Goal: Task Accomplishment & Management: Manage account settings

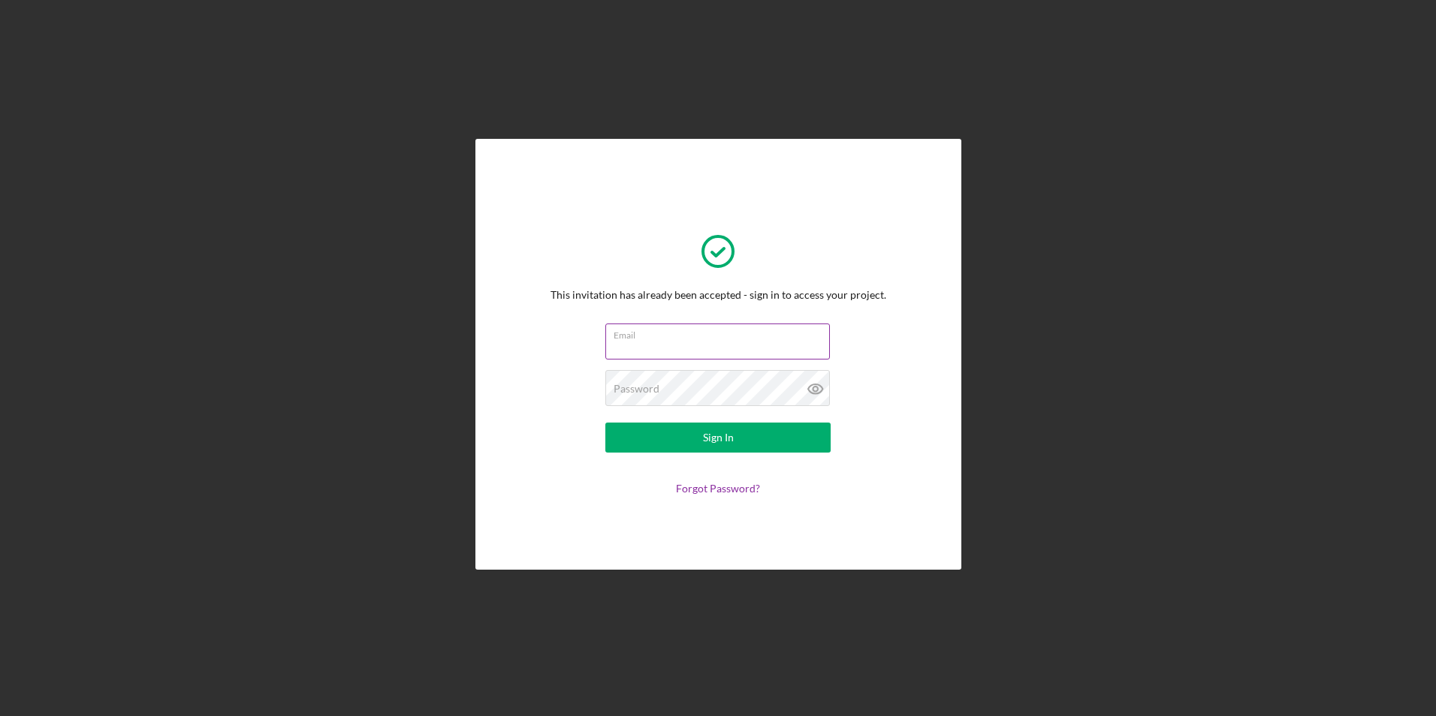
click at [716, 349] on input "Email" at bounding box center [717, 342] width 225 height 36
type input "[PERSON_NAME][EMAIL_ADDRESS][PERSON_NAME][DOMAIN_NAME]"
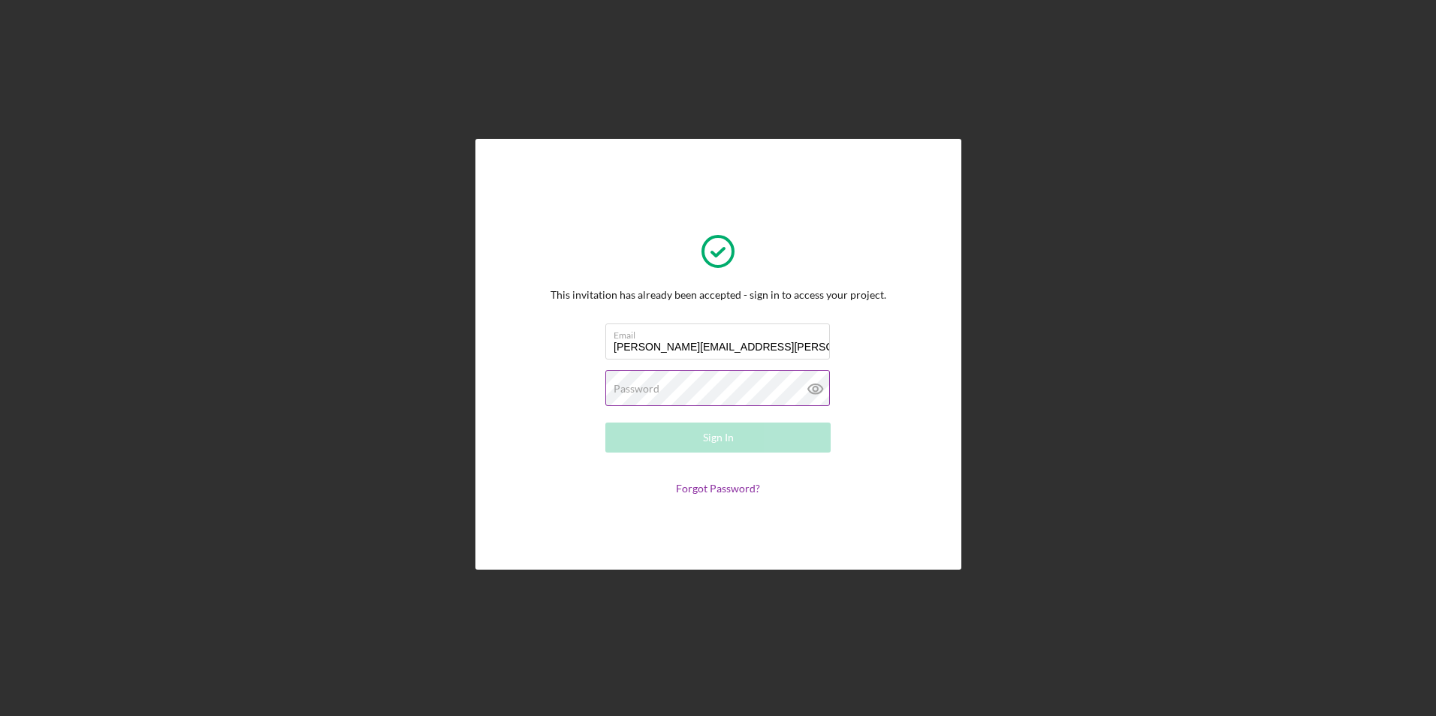
click at [700, 386] on div "Password Required" at bounding box center [717, 389] width 225 height 38
click at [605, 423] on button "Sign In" at bounding box center [717, 438] width 225 height 30
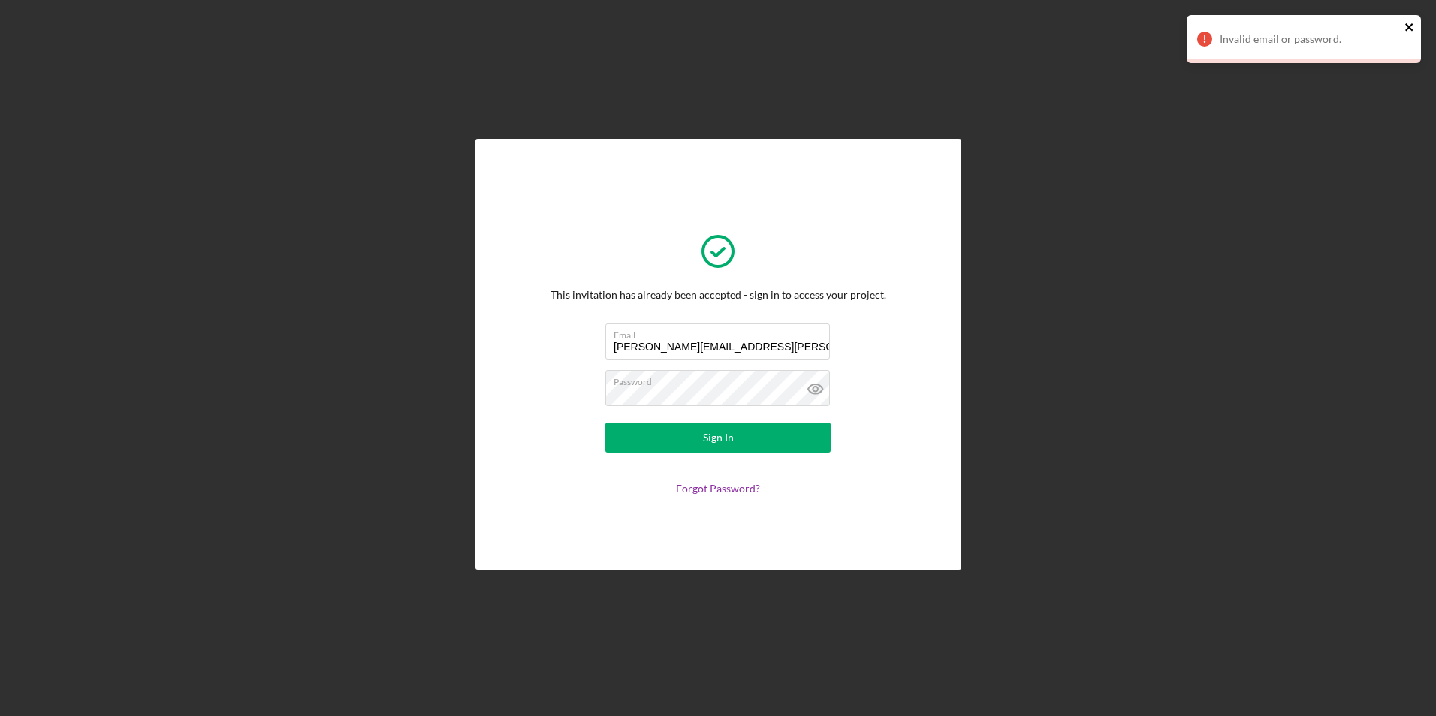
click at [1409, 27] on icon "close" at bounding box center [1409, 27] width 8 height 8
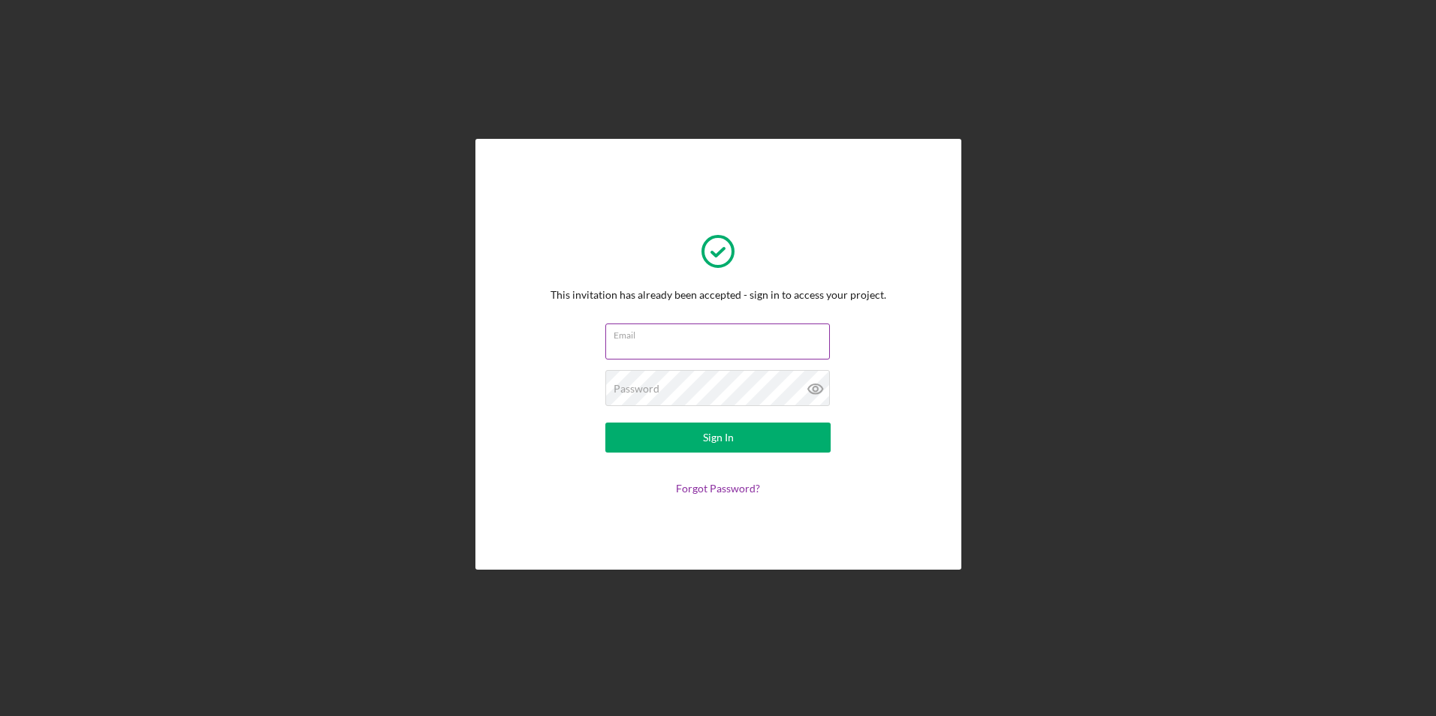
click at [778, 345] on input "Email" at bounding box center [717, 342] width 225 height 36
type input "[PERSON_NAME][EMAIL_ADDRESS][PERSON_NAME][DOMAIN_NAME]"
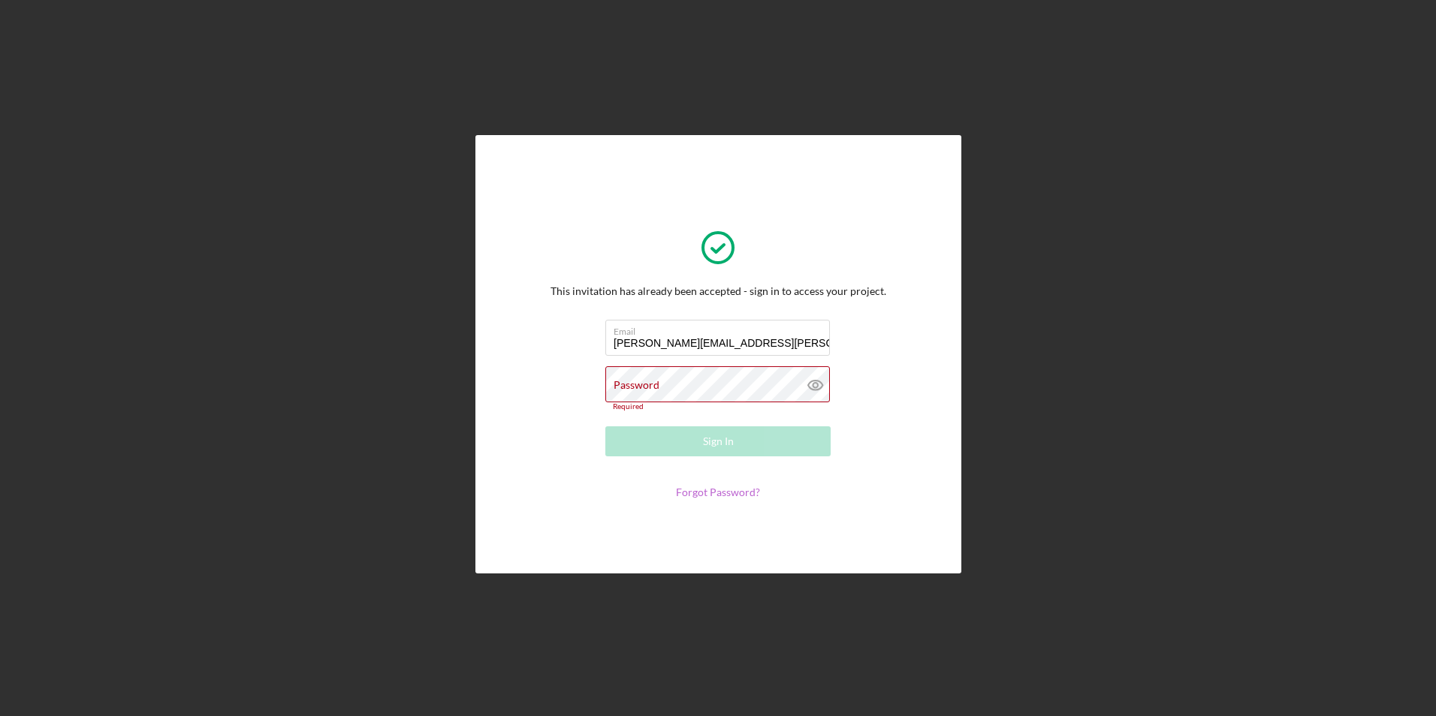
click at [704, 486] on link "Forgot Password?" at bounding box center [718, 492] width 84 height 13
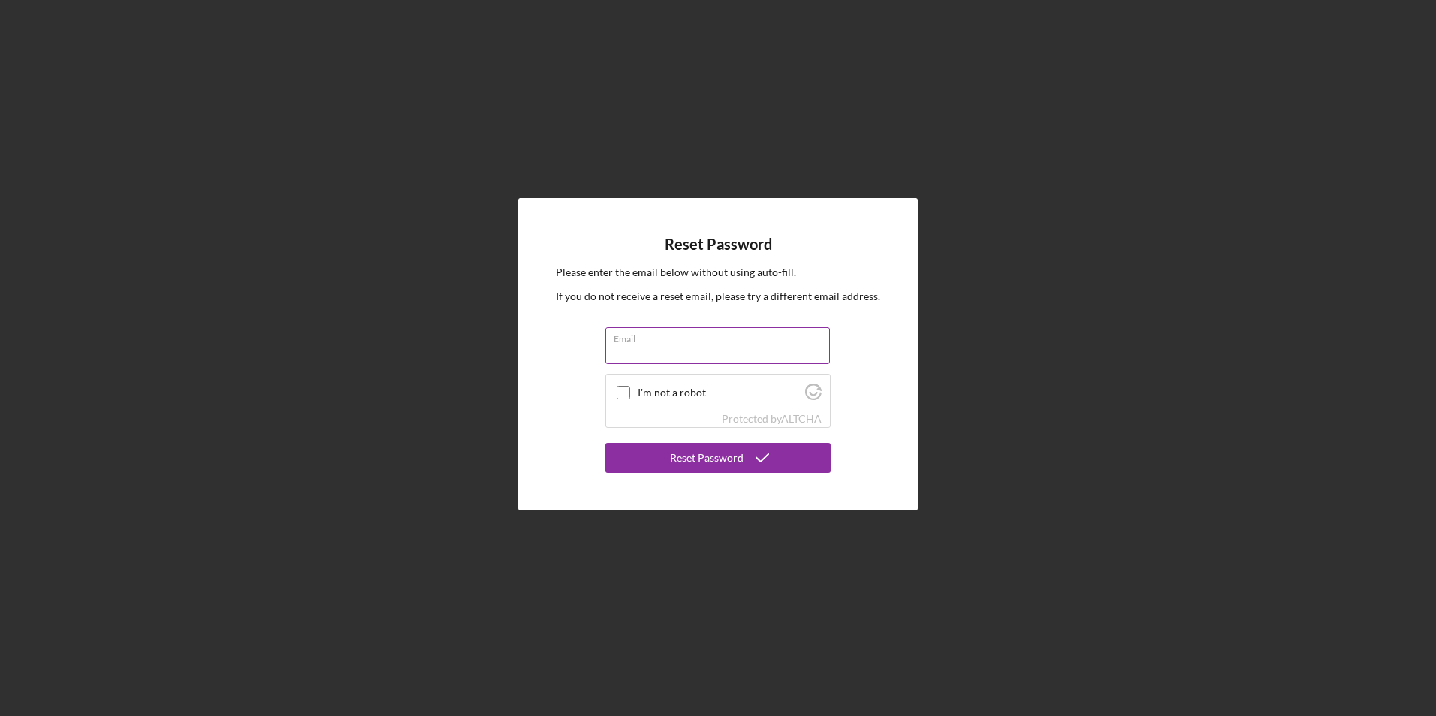
click at [646, 351] on input "Email" at bounding box center [717, 345] width 225 height 36
type input "[PERSON_NAME][EMAIL_ADDRESS][PERSON_NAME][DOMAIN_NAME]"
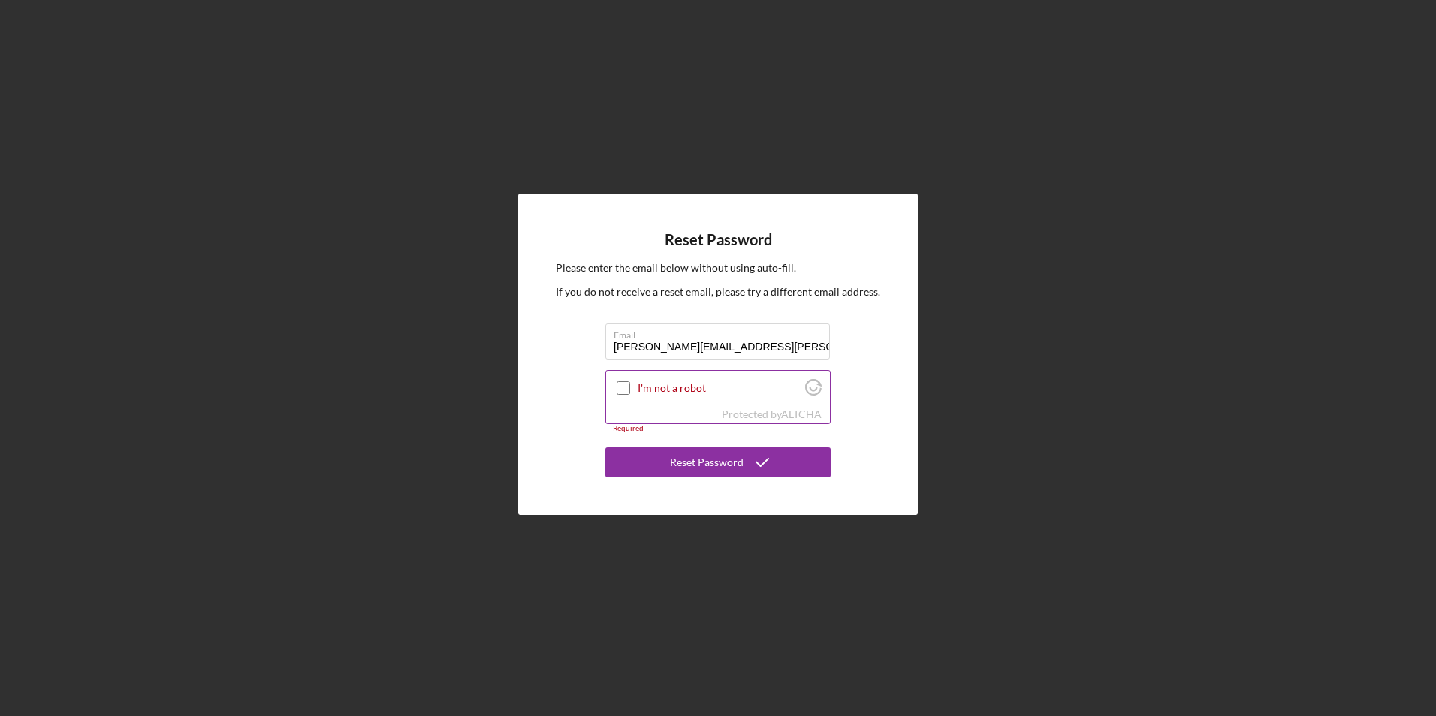
click at [623, 385] on input "I'm not a robot" at bounding box center [624, 388] width 14 height 14
checkbox input "true"
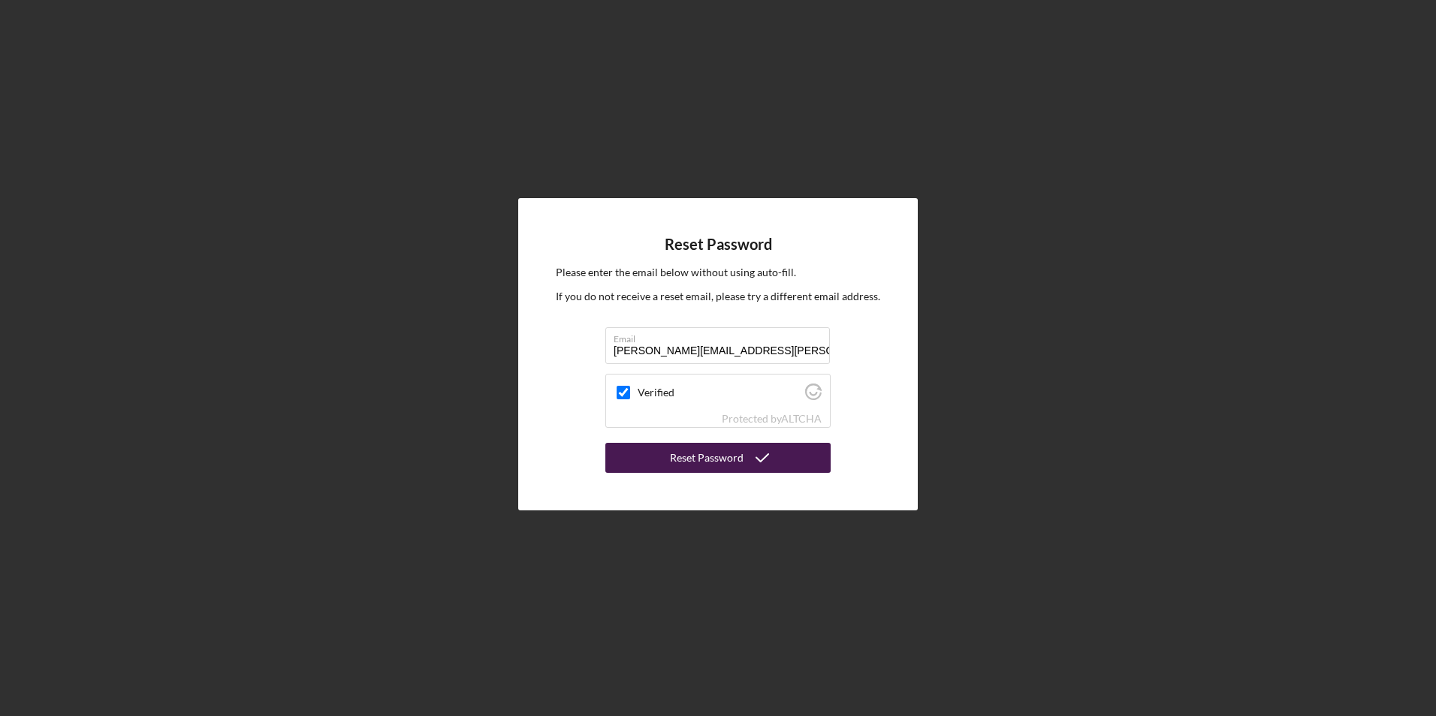
click at [678, 457] on div "Reset Password" at bounding box center [707, 458] width 74 height 30
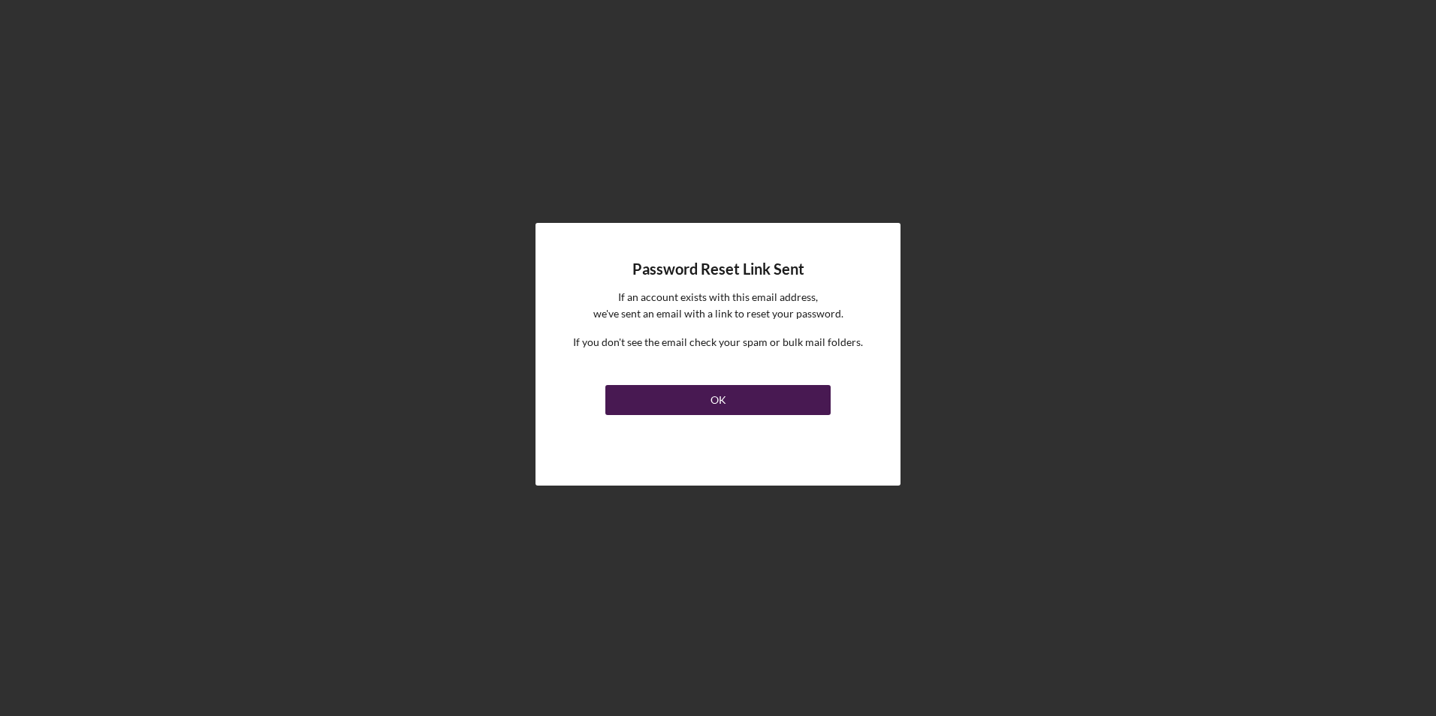
click at [689, 393] on button "OK" at bounding box center [717, 400] width 225 height 30
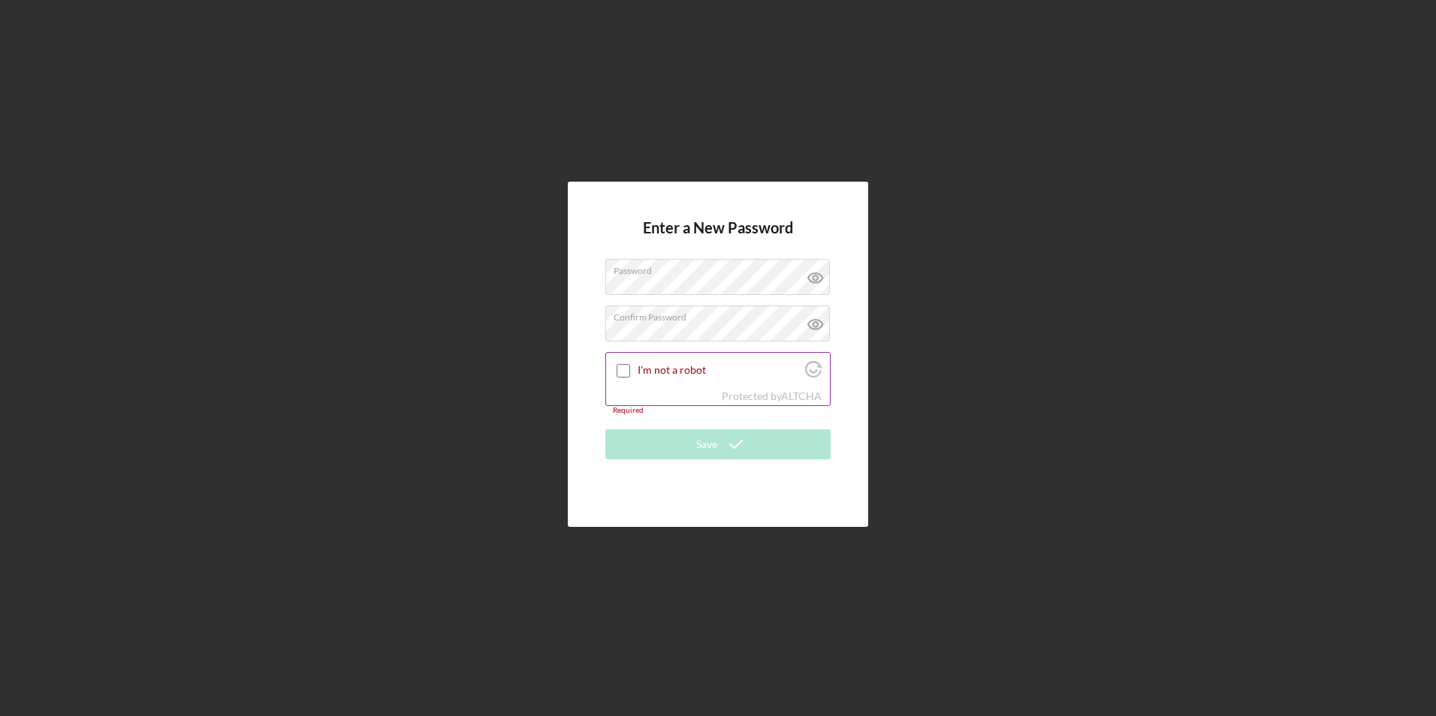
click at [629, 369] on input "I'm not a robot" at bounding box center [624, 371] width 14 height 14
checkbox input "true"
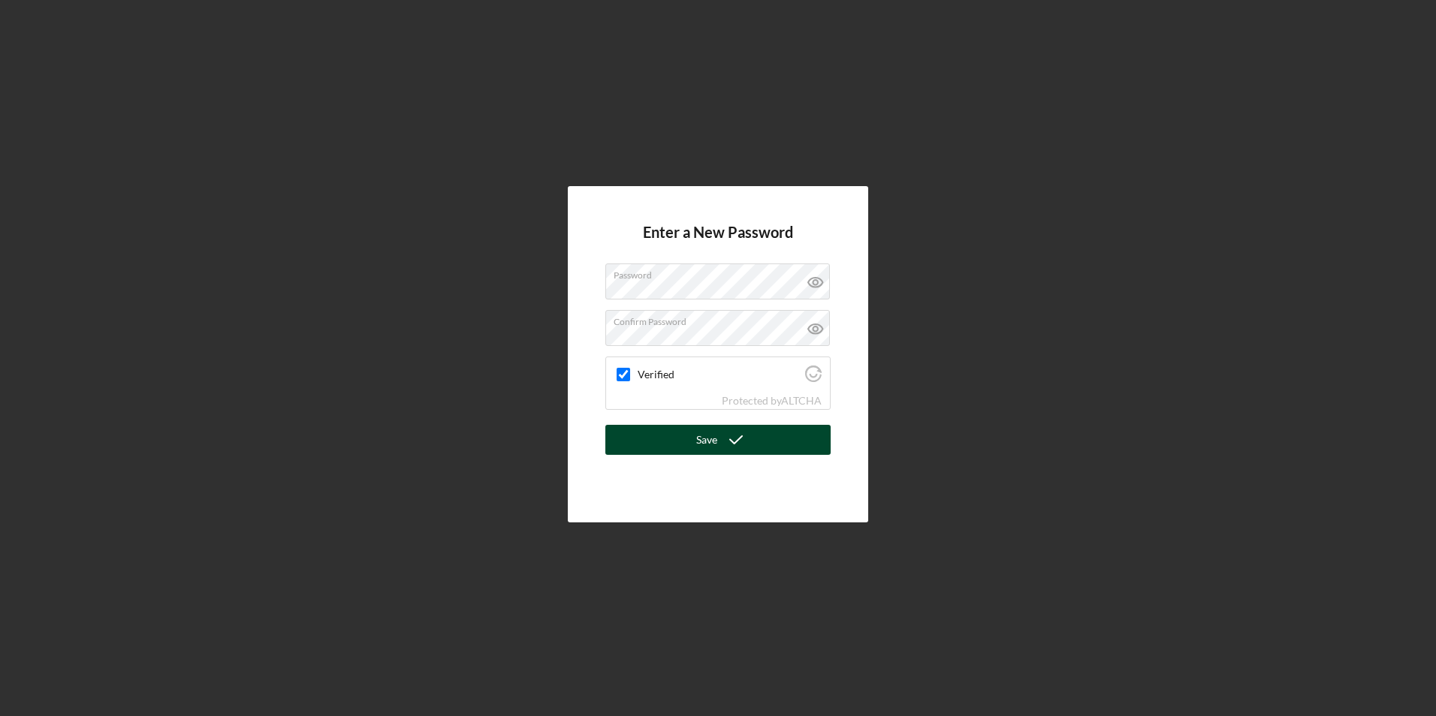
click at [664, 447] on button "Save" at bounding box center [717, 440] width 225 height 30
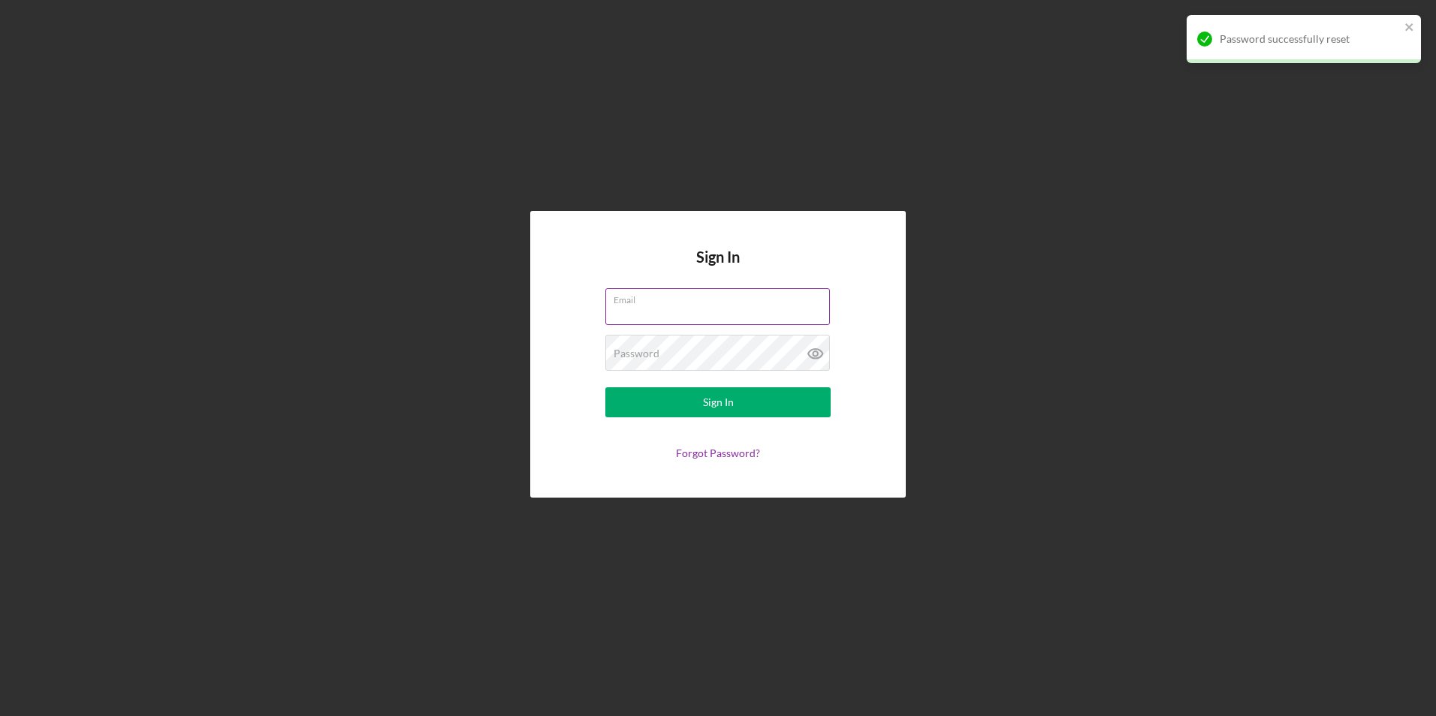
click at [701, 299] on label "Email" at bounding box center [722, 297] width 216 height 17
click at [701, 299] on input "Email" at bounding box center [717, 306] width 225 height 36
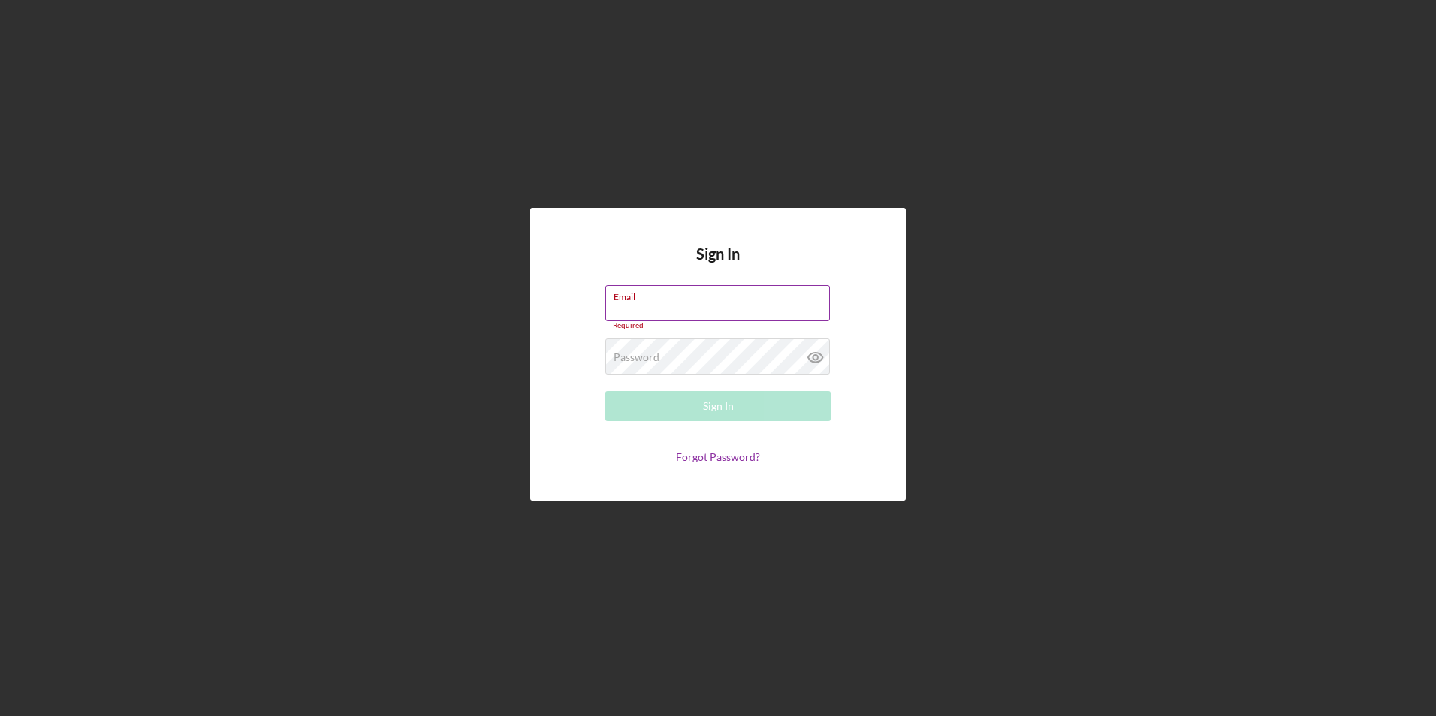
click at [659, 302] on div "Email Required" at bounding box center [717, 307] width 225 height 45
type input "[PERSON_NAME][EMAIL_ADDRESS][PERSON_NAME][DOMAIN_NAME]"
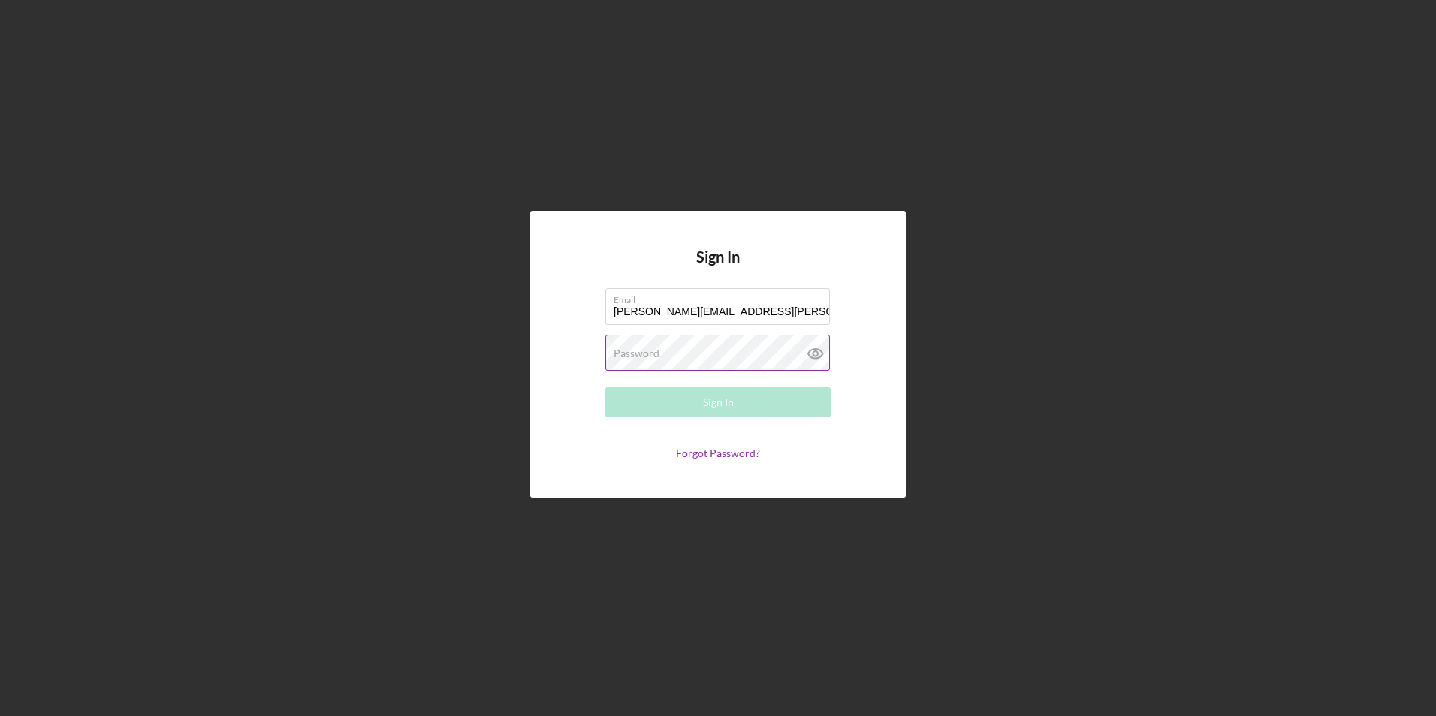
click at [658, 354] on label "Password" at bounding box center [637, 354] width 46 height 12
click at [702, 405] on button "Sign In" at bounding box center [717, 402] width 225 height 30
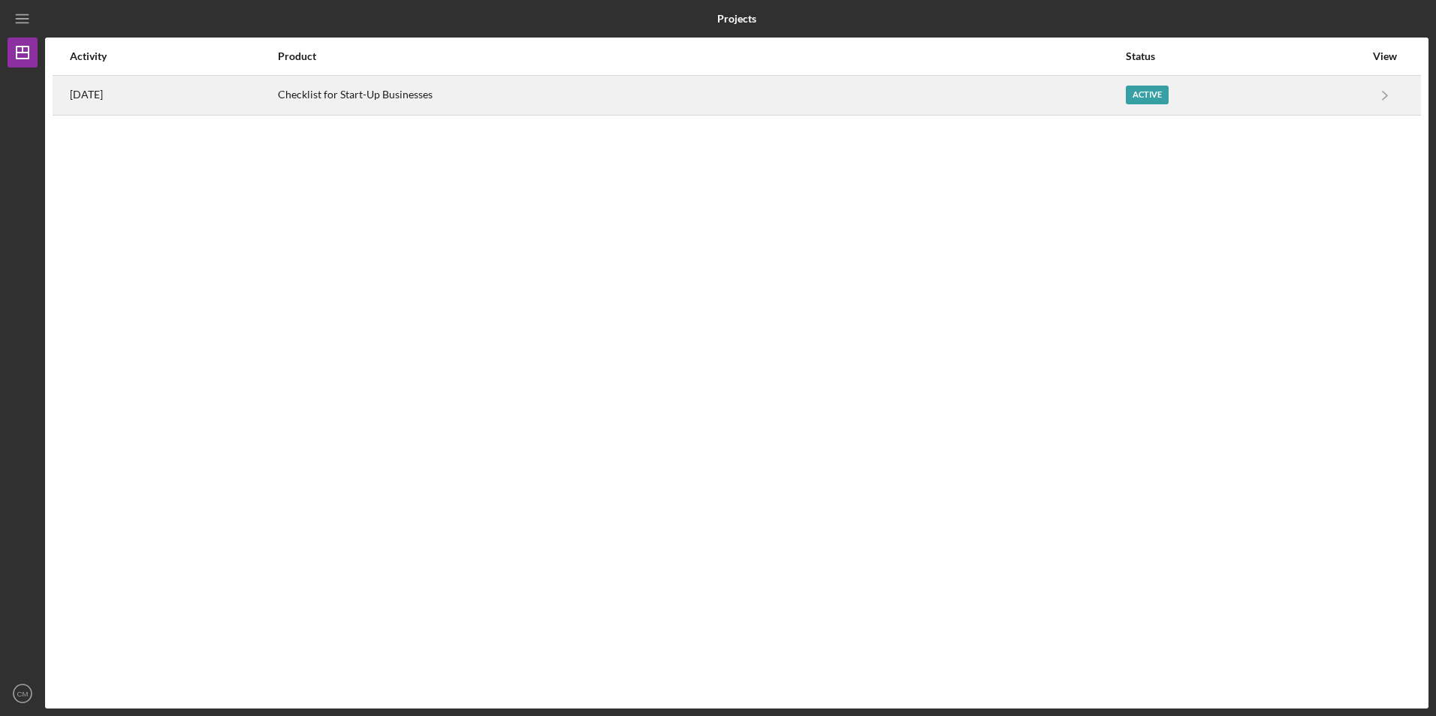
click at [1152, 95] on div "Active" at bounding box center [1147, 95] width 43 height 19
